Goal: Feedback & Contribution: Submit feedback/report problem

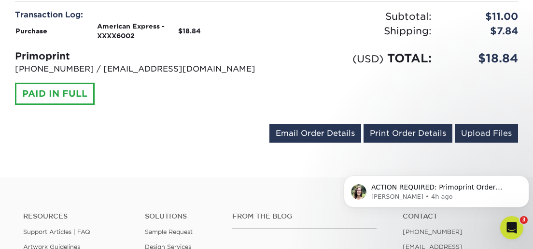
scroll to position [463, 0]
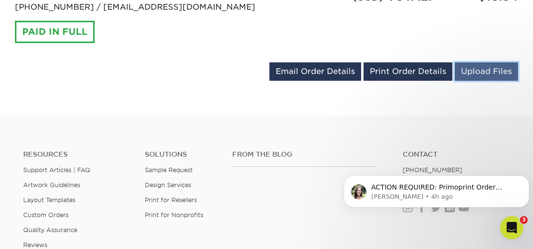
click at [474, 67] on link "Upload Files" at bounding box center [486, 71] width 63 height 18
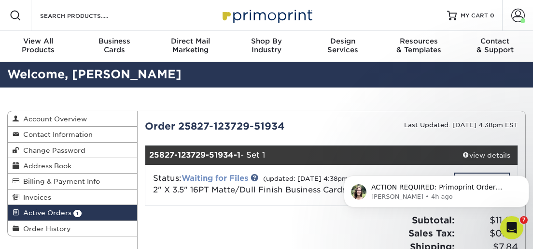
click at [230, 178] on link "Waiting for Files" at bounding box center [215, 177] width 67 height 9
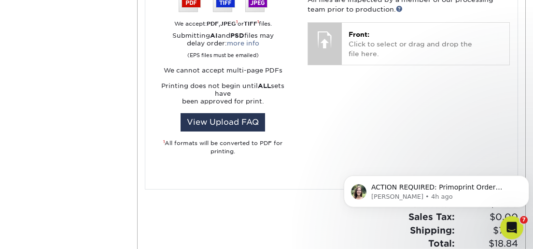
scroll to position [463, 0]
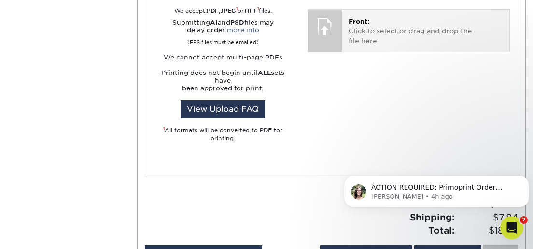
click at [357, 25] on span "Front:" at bounding box center [359, 21] width 21 height 8
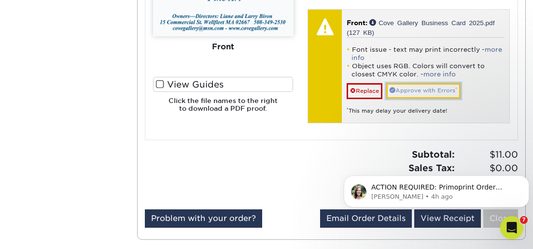
click at [409, 93] on link "Approve with Errors *" at bounding box center [424, 90] width 74 height 15
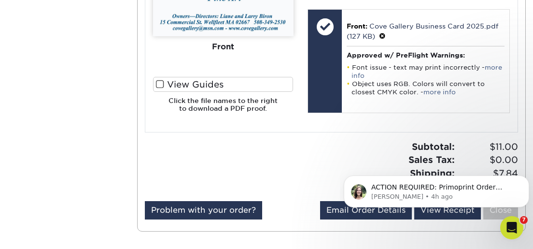
click at [163, 81] on span at bounding box center [160, 84] width 8 height 9
click at [0, 0] on input "View Guides" at bounding box center [0, 0] width 0 height 0
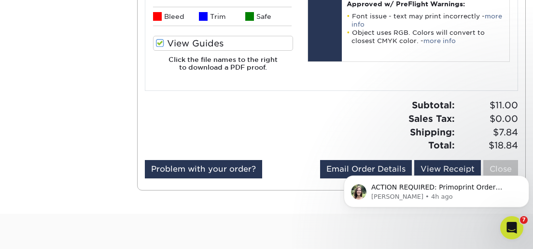
scroll to position [528, 0]
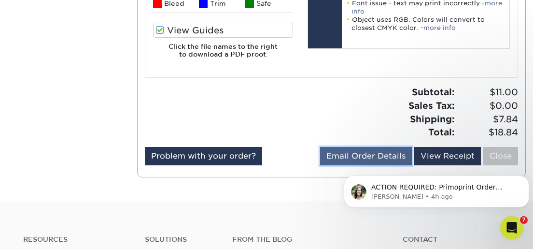
click at [386, 155] on link "Email Order Details" at bounding box center [366, 156] width 92 height 18
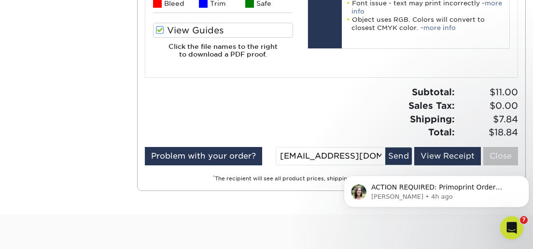
click at [161, 28] on span at bounding box center [160, 30] width 8 height 9
click at [0, 0] on input "View Guides" at bounding box center [0, 0] width 0 height 0
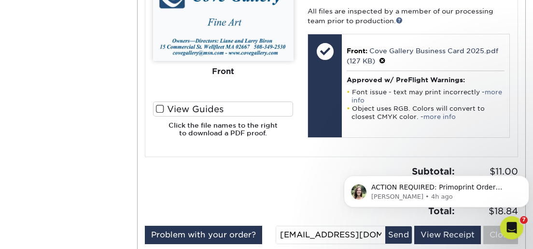
scroll to position [463, 0]
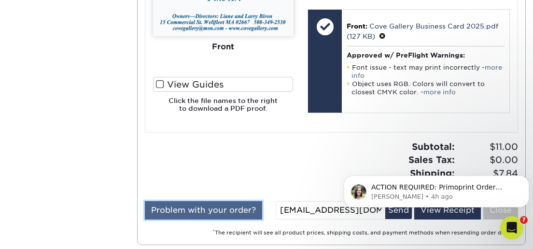
click at [190, 212] on link "Problem with your order?" at bounding box center [203, 210] width 117 height 18
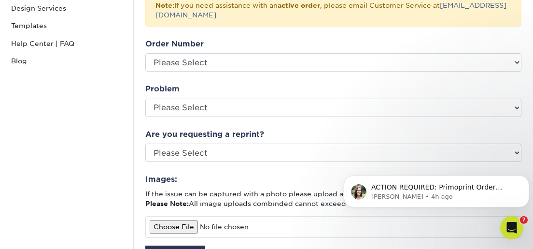
scroll to position [231, 0]
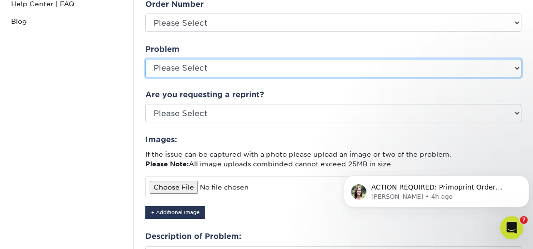
click at [145, 59] on select "Please Select Coating Missing Images Bindery Color Cutting Missing Hardware Shi…" at bounding box center [333, 68] width 376 height 18
select select "Color"
click option "Color" at bounding box center [0, 0] width 0 height 0
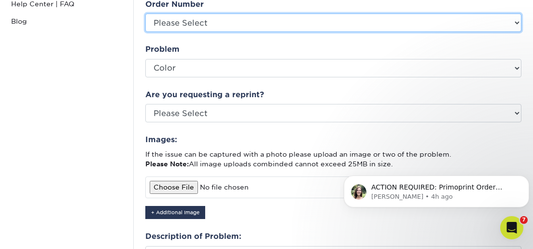
click at [145, 14] on select "Please Select S1007716 S1007593 S1007450 S1007418 S1005405 S1005383 S1005339 S1…" at bounding box center [333, 23] width 376 height 18
click at [514, 23] on select "Please Select S1007716 S1007593 S1007450 S1007418 S1005405 S1005383 S1005339 S1…" at bounding box center [333, 23] width 376 height 18
click at [145, 14] on select "Please Select S1007716 S1007593 S1007450 S1007418 S1005405 S1005383 S1005339 S1…" at bounding box center [333, 23] width 376 height 18
click at [514, 23] on select "Please Select S1007716 S1007593 S1007450 S1007418 S1005405 S1005383 S1005339 S1…" at bounding box center [333, 23] width 376 height 18
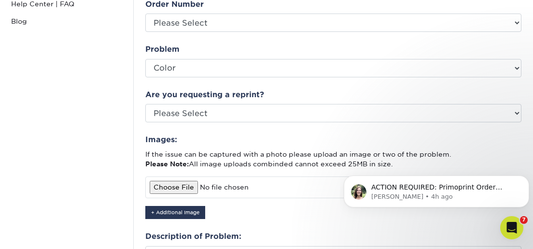
click at [174, 186] on input "file" at bounding box center [333, 186] width 376 height 21
type input "C:\fakepath\Cove Gallery Business Card 2025.pdf"
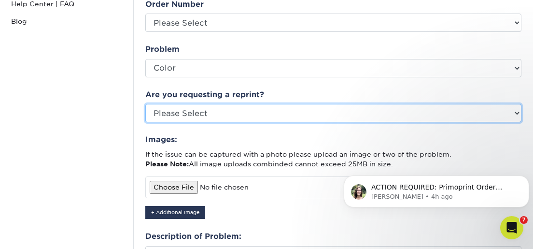
click at [145, 104] on select "Please Select Yes No Other" at bounding box center [333, 113] width 376 height 18
click option "Yes" at bounding box center [0, 0] width 0 height 0
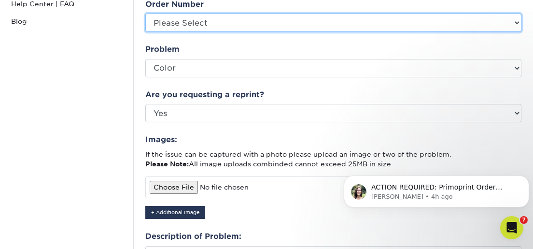
click at [145, 14] on select "Please Select S1007716 S1007593 S1007450 S1007418 S1005405 S1005383 S1005339 S1…" at bounding box center [333, 23] width 376 height 18
click at [157, 20] on select "Please Select S1007716 S1007593 S1007450 S1007418 S1005405 S1005383 S1005339 S1…" at bounding box center [333, 23] width 376 height 18
click at [145, 14] on select "Please Select S1007716 S1007593 S1007450 S1007418 S1005405 S1005383 S1005339 S1…" at bounding box center [333, 23] width 376 height 18
click at [399, 29] on select "Please Select S1007716 S1007593 S1007450 S1007418 S1005405 S1005383 S1005339 S1…" at bounding box center [333, 23] width 376 height 18
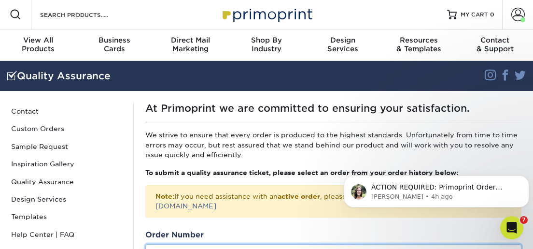
scroll to position [0, 0]
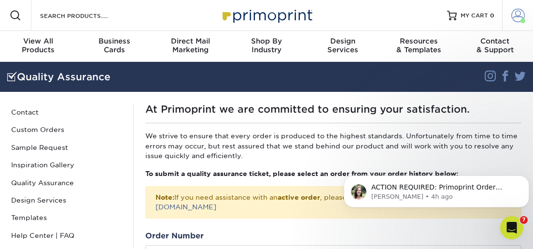
click at [520, 16] on span at bounding box center [519, 16] width 14 height 14
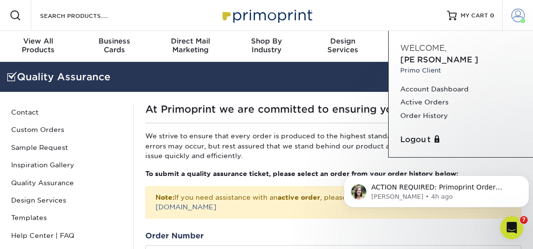
click at [519, 16] on span at bounding box center [519, 16] width 14 height 14
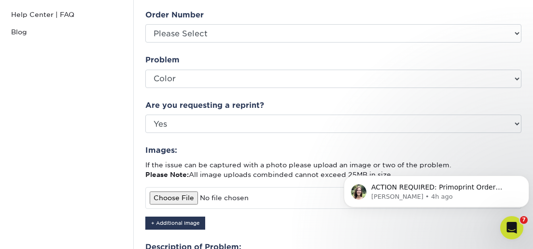
scroll to position [231, 0]
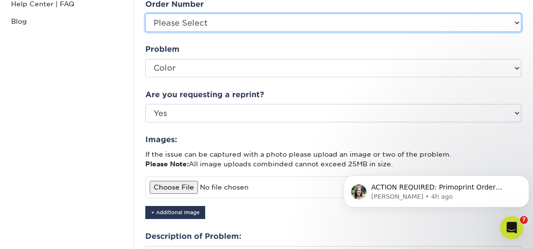
click at [145, 14] on select "Please Select S1007716 S1007593 S1007450 S1007418 S1005405 S1005383 S1005339 S1…" at bounding box center [333, 23] width 376 height 18
click at [378, 14] on select "Please Select S1007716 S1007593 S1007450 S1007418 S1005405 S1005383 S1005339 S1…" at bounding box center [333, 23] width 376 height 18
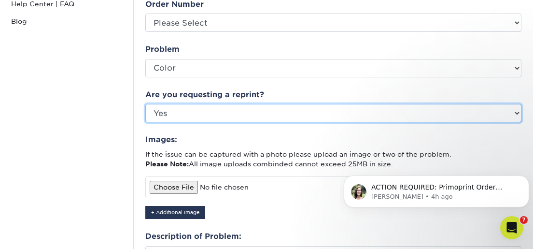
click at [145, 104] on select "Please Select Yes No Other" at bounding box center [333, 113] width 376 height 18
select select "other"
click option "Other" at bounding box center [0, 0] width 0 height 0
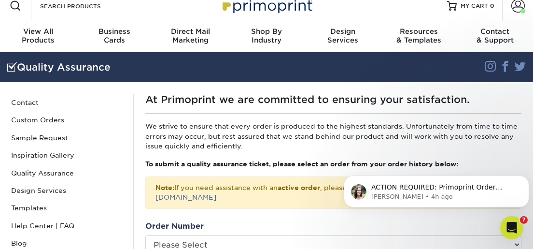
scroll to position [0, 0]
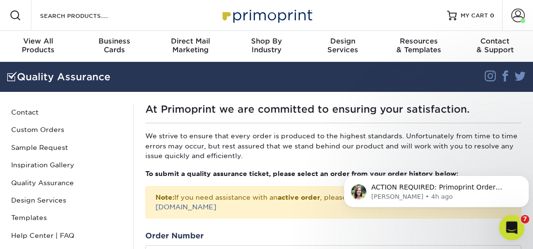
click at [518, 225] on icon "Open Intercom Messenger" at bounding box center [511, 226] width 16 height 16
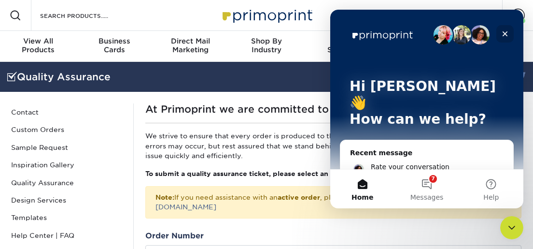
click at [502, 33] on icon "Close" at bounding box center [506, 34] width 8 height 8
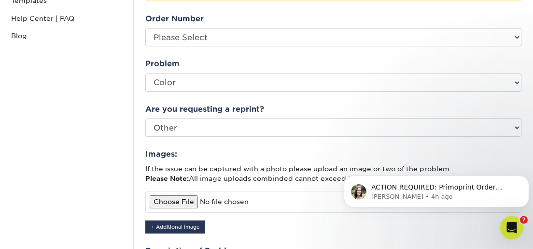
scroll to position [231, 0]
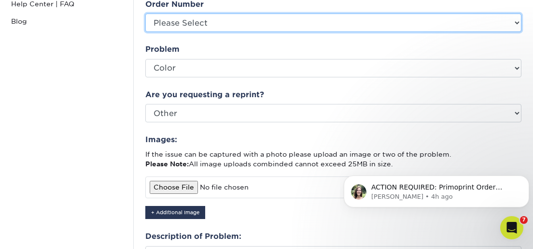
click at [145, 14] on select "Please Select S1007716 S1007593 S1007450 S1007418 S1005405 S1005383 S1005339 S1…" at bounding box center [333, 23] width 376 height 18
click at [292, 20] on select "Please Select S1007716 S1007593 S1007450 S1007418 S1005405 S1005383 S1005339 S1…" at bounding box center [333, 23] width 376 height 18
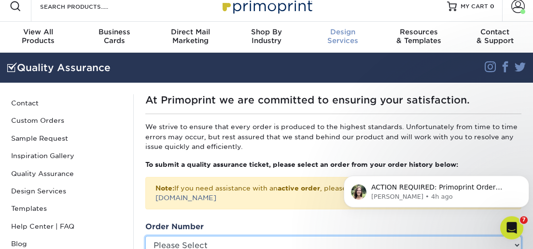
scroll to position [0, 0]
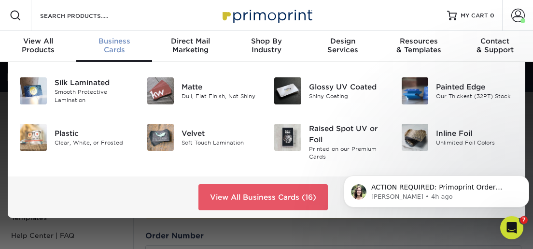
click at [122, 46] on div "Business Cards" at bounding box center [114, 45] width 76 height 17
click at [197, 91] on div "Matte" at bounding box center [221, 87] width 78 height 11
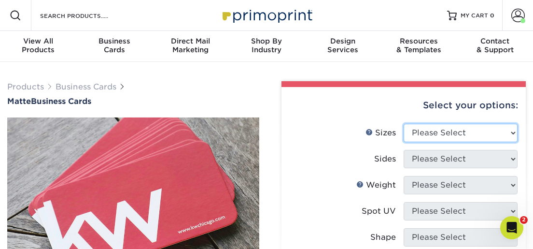
click at [404, 124] on select "Please Select 1.5" x 3.5" - Mini 1.75" x 3.5" - Mini 2" x 2" - Square 2" x 3" -…" at bounding box center [461, 133] width 114 height 18
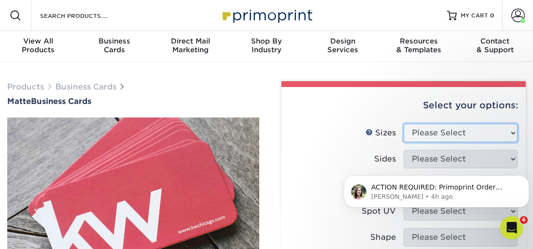
select select "2.00x3.50"
click option "2" x 3.5" - Standard" at bounding box center [0, 0] width 0 height 0
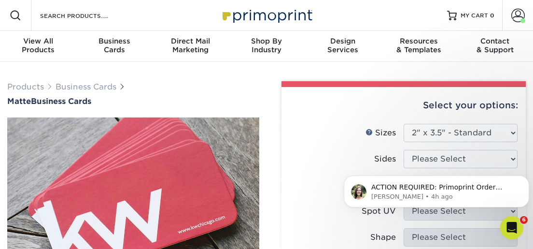
click at [505, 159] on html "ACTION REQUIRED: Primoprint Order 25827-123729-51934 Thank you for placing your…" at bounding box center [436, 157] width 193 height 4
click at [503, 158] on html "ACTION REQUIRED: Primoprint Order 25827-123729-51934 Thank you for placing your…" at bounding box center [436, 157] width 193 height 4
click at [455, 158] on html "ACTION REQUIRED: Primoprint Order 25827-123729-51934 Thank you for placing your…" at bounding box center [436, 157] width 193 height 4
click at [404, 124] on select "Please Select 1.5" x 3.5" - Mini 1.75" x 3.5" - Mini 2" x 2" - Square 2" x 3" -…" at bounding box center [461, 133] width 114 height 18
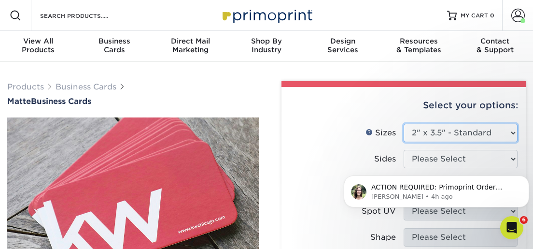
click at [509, 131] on select "Please Select 1.5" x 3.5" - Mini 1.75" x 3.5" - Mini 2" x 2" - Square 2" x 3" -…" at bounding box center [461, 133] width 114 height 18
click at [404, 124] on select "Please Select 1.5" x 3.5" - Mini 1.75" x 3.5" - Mini 2" x 2" - Square 2" x 3" -…" at bounding box center [461, 133] width 114 height 18
click at [509, 131] on select "Please Select 1.5" x 3.5" - Mini 1.75" x 3.5" - Mini 2" x 2" - Square 2" x 3" -…" at bounding box center [461, 133] width 114 height 18
click at [515, 15] on span at bounding box center [519, 16] width 14 height 14
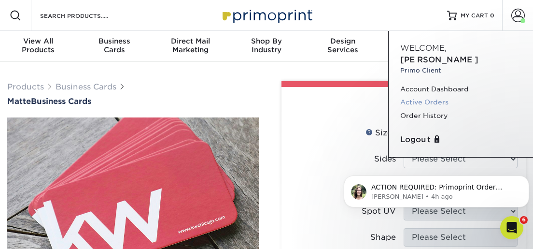
click at [431, 96] on link "Active Orders" at bounding box center [461, 102] width 121 height 13
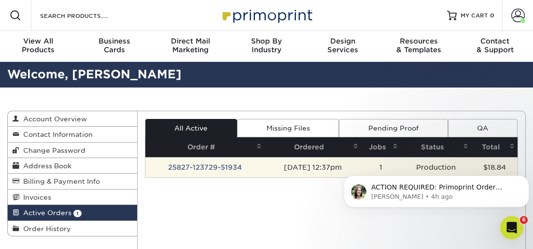
click at [366, 159] on html "ACTION REQUIRED: Primoprint Order 25827-123729-51934 Thank you for placing your…" at bounding box center [436, 157] width 193 height 4
click at [337, 163] on td "[DATE] 12:37pm" at bounding box center [313, 167] width 97 height 20
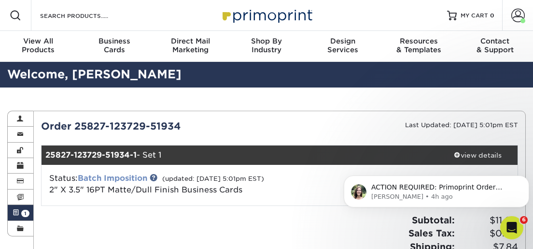
click at [143, 177] on link "Batch Imposition" at bounding box center [113, 177] width 70 height 9
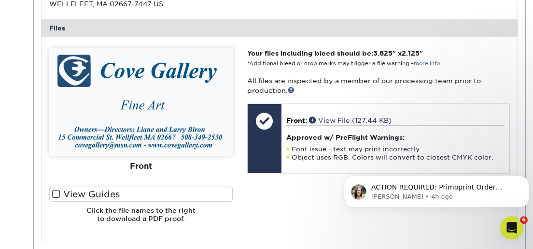
scroll to position [377, 0]
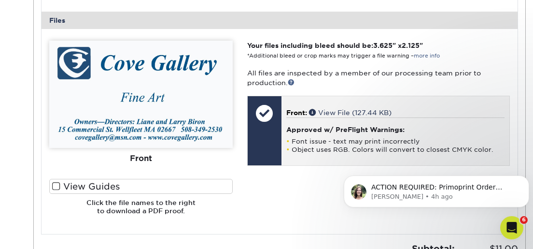
click at [313, 123] on div "Approved w/ PreFlight Warnings: Font issue - text may print incorrectly Object …" at bounding box center [396, 135] width 218 height 36
click at [323, 142] on li "Font issue - text may print incorrectly" at bounding box center [396, 141] width 218 height 8
click at [325, 146] on li "Object uses RGB. Colors will convert to closest CMYK color." at bounding box center [396, 149] width 218 height 8
click at [321, 111] on link "View File (127.44 KB)" at bounding box center [350, 113] width 83 height 8
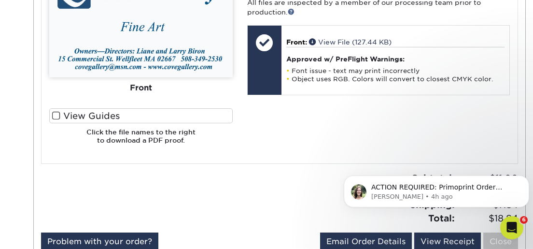
scroll to position [463, 0]
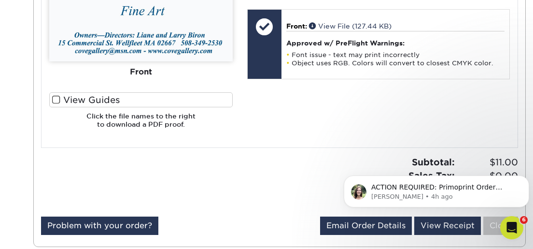
click at [200, 16] on img at bounding box center [141, 7] width 184 height 107
click at [137, 76] on div "Front" at bounding box center [141, 71] width 184 height 21
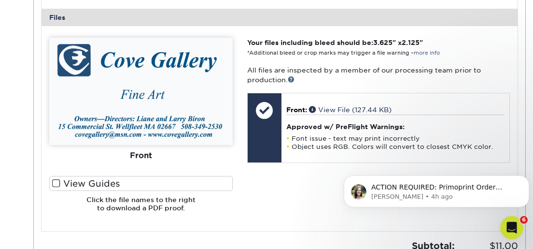
scroll to position [364, 0]
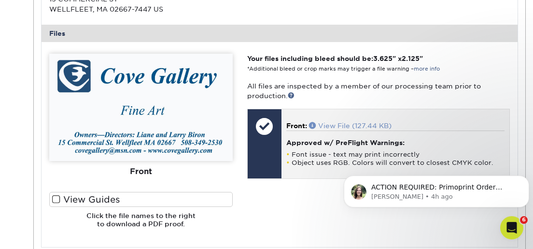
click at [333, 123] on link "View File (127.44 KB)" at bounding box center [350, 126] width 83 height 8
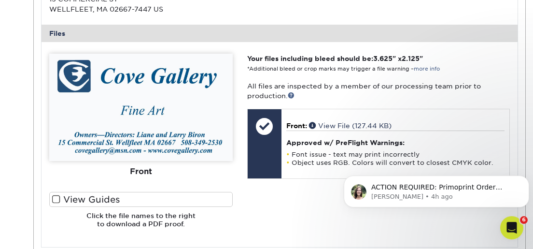
click at [186, 114] on img at bounding box center [141, 107] width 184 height 107
click at [202, 125] on img at bounding box center [141, 107] width 184 height 107
click at [146, 173] on div "Front" at bounding box center [141, 171] width 184 height 21
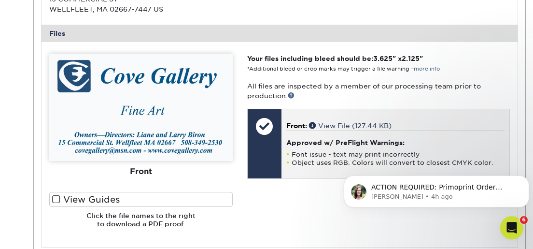
click at [318, 148] on div "Approved w/ PreFlight Warnings: Font issue - text may print incorrectly Object …" at bounding box center [396, 148] width 218 height 36
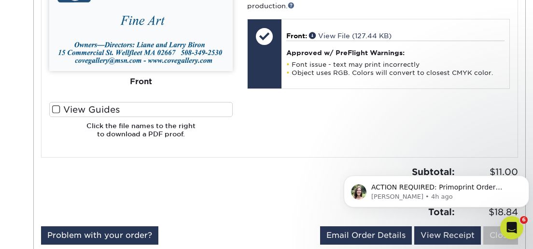
scroll to position [463, 0]
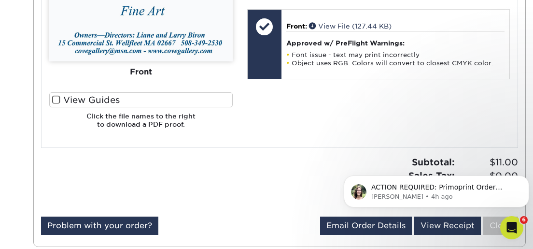
click at [163, 47] on img at bounding box center [141, 7] width 184 height 107
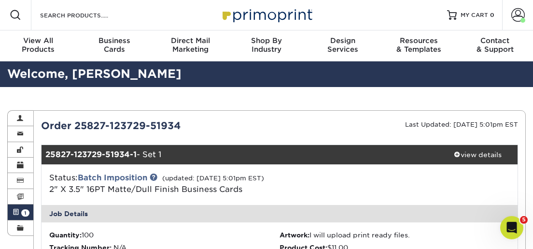
scroll to position [0, 0]
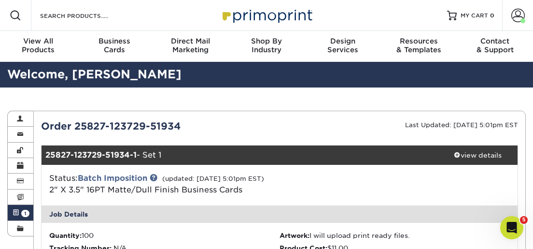
drag, startPoint x: 75, startPoint y: 128, endPoint x: 189, endPoint y: 123, distance: 114.1
click at [189, 123] on div "Order 25827-123729-51934" at bounding box center [157, 126] width 246 height 14
copy div "25827-123729-51934"
click at [511, 226] on icon "Open Intercom Messenger" at bounding box center [510, 226] width 7 height 8
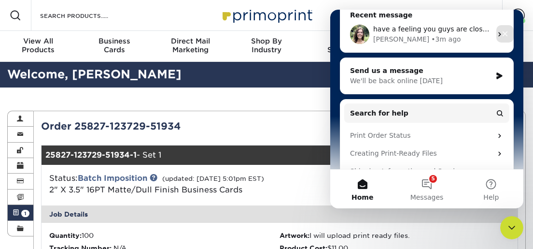
scroll to position [66, 0]
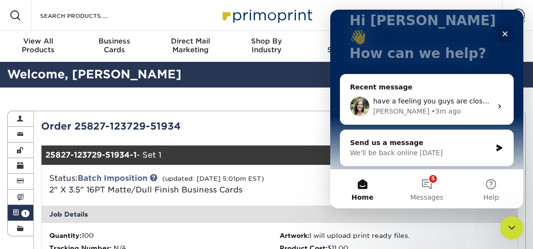
click at [500, 88] on div "have a feeling you guys are closed, let me know if you received a revised image…" at bounding box center [427, 106] width 173 height 36
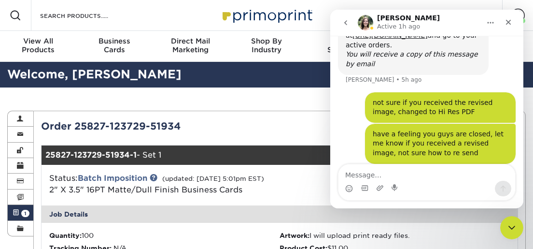
scroll to position [296, 0]
click at [346, 176] on textarea "25827-123729-51934" at bounding box center [427, 172] width 177 height 16
type textarea "My Order #25827-123729-51934"
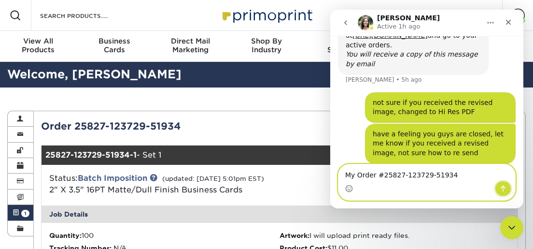
click at [507, 190] on icon "Send a message…" at bounding box center [504, 189] width 8 height 8
